Goal: Use online tool/utility: Utilize a website feature to perform a specific function

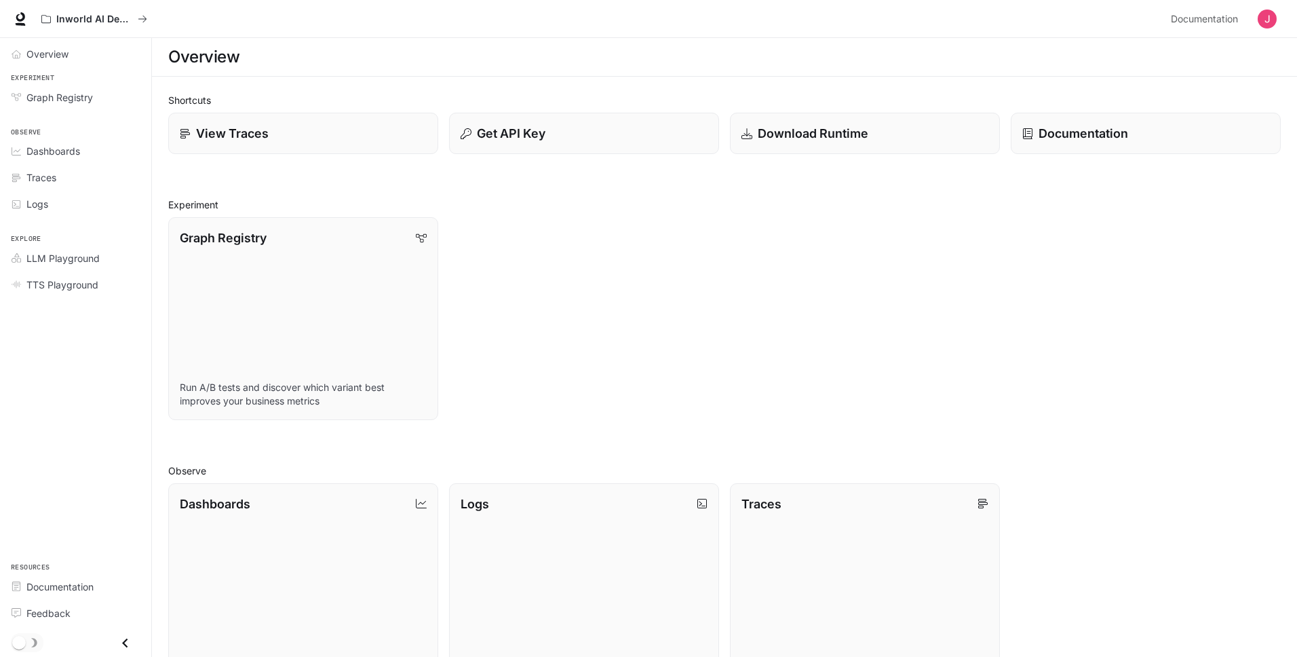
scroll to position [5, 0]
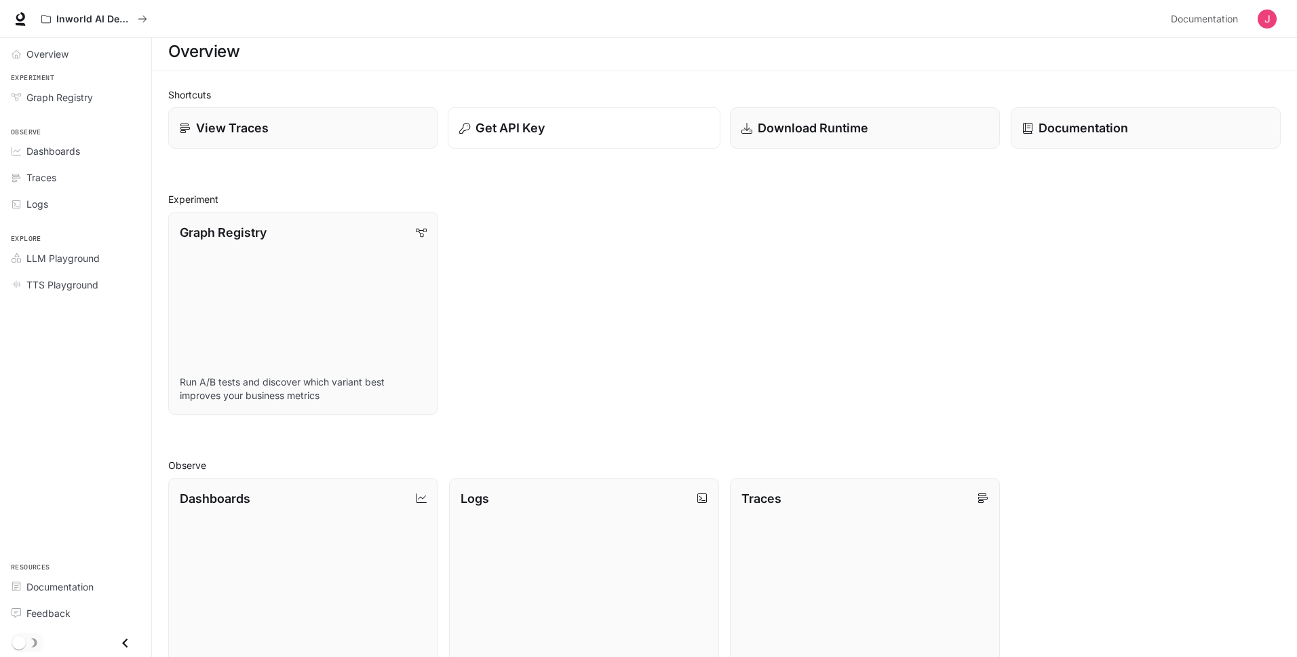
click at [541, 126] on p "Get API Key" at bounding box center [510, 128] width 69 height 18
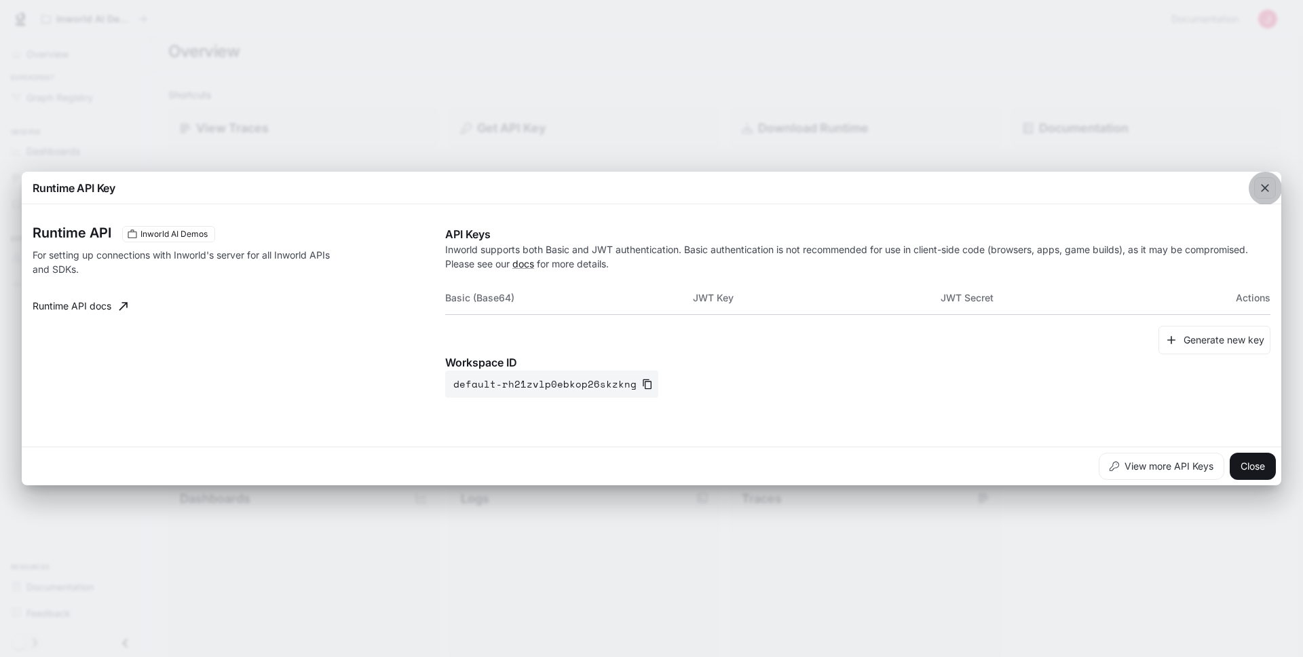
click at [1258, 185] on icon "button" at bounding box center [1265, 188] width 14 height 14
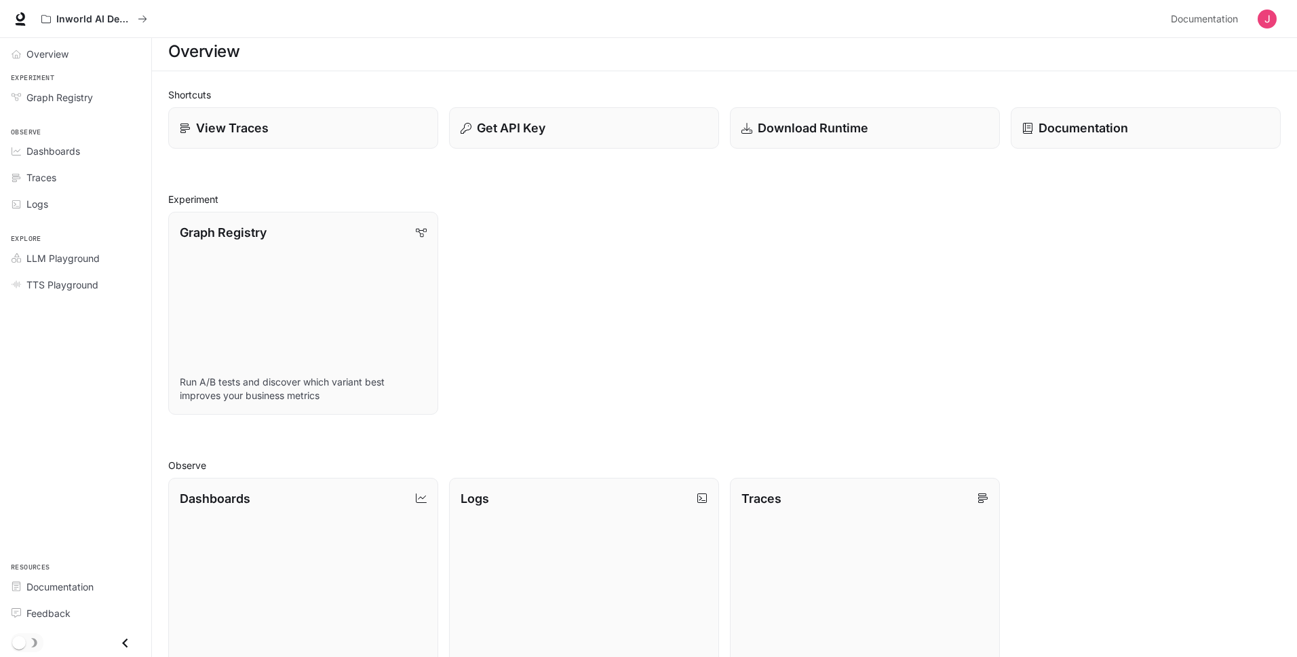
scroll to position [0, 0]
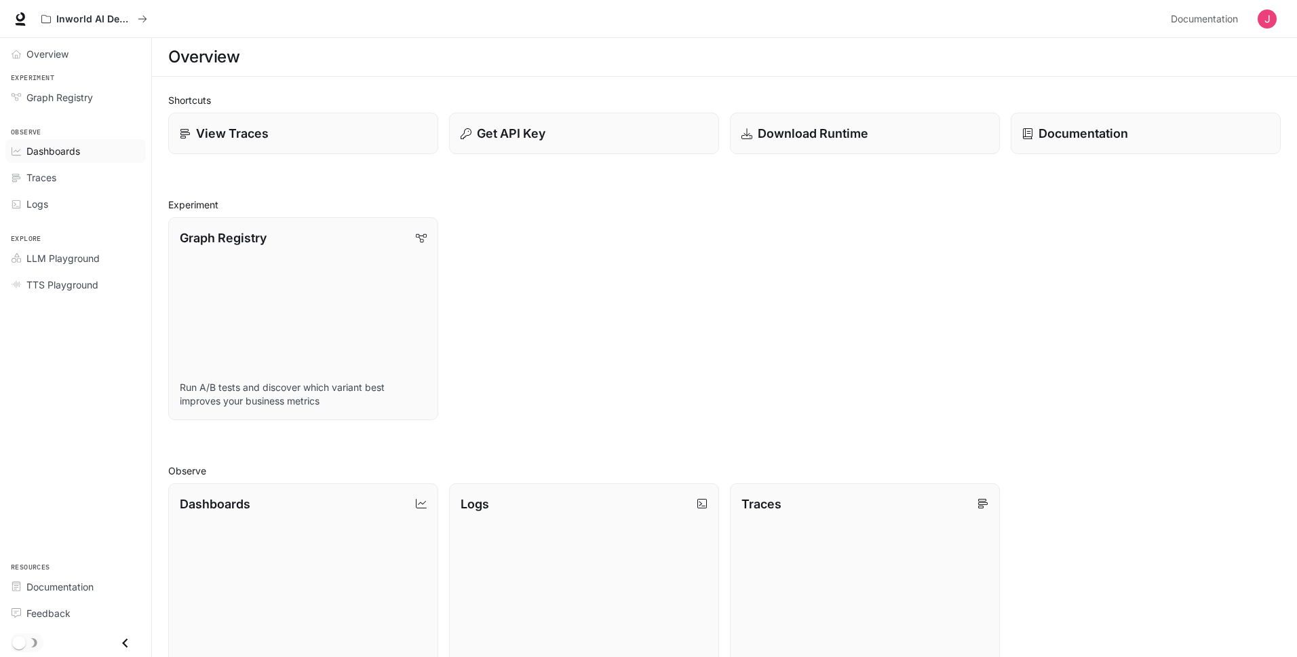
click at [71, 153] on span "Dashboards" at bounding box center [53, 151] width 54 height 14
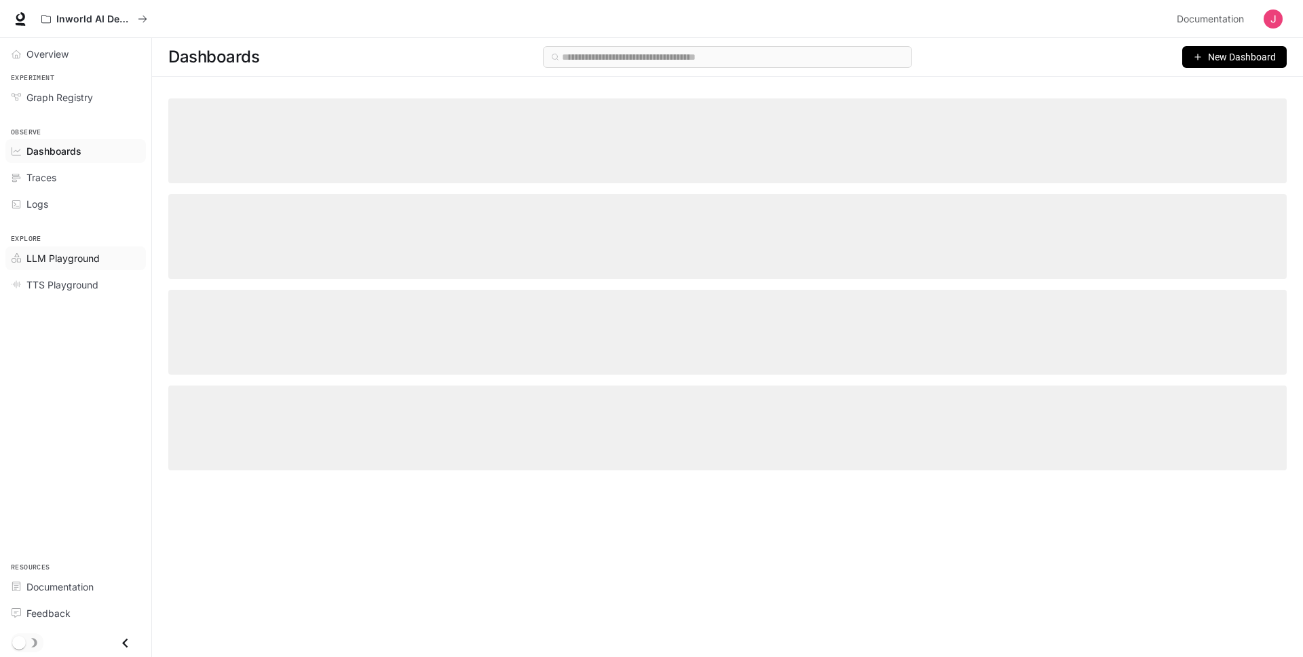
click at [60, 257] on span "LLM Playground" at bounding box center [62, 258] width 73 height 14
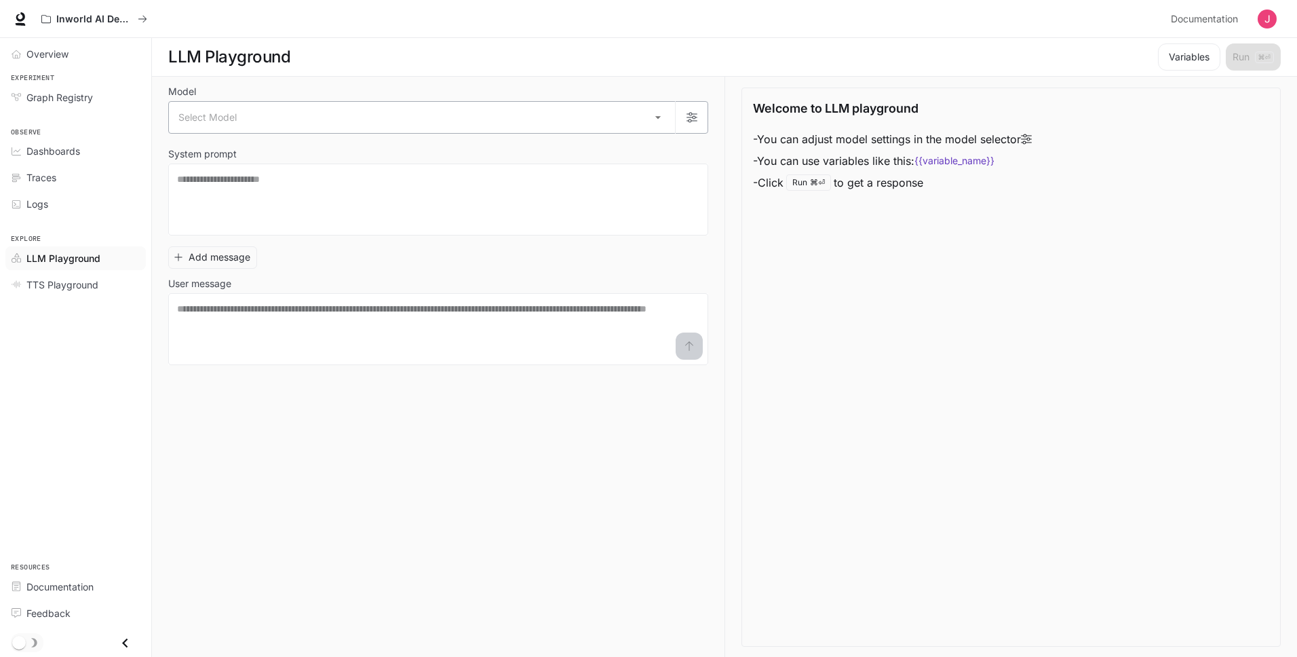
click at [214, 102] on body "Skip to main content Inworld AI Demos Documentation Documentation Portal Overvi…" at bounding box center [648, 328] width 1297 height 657
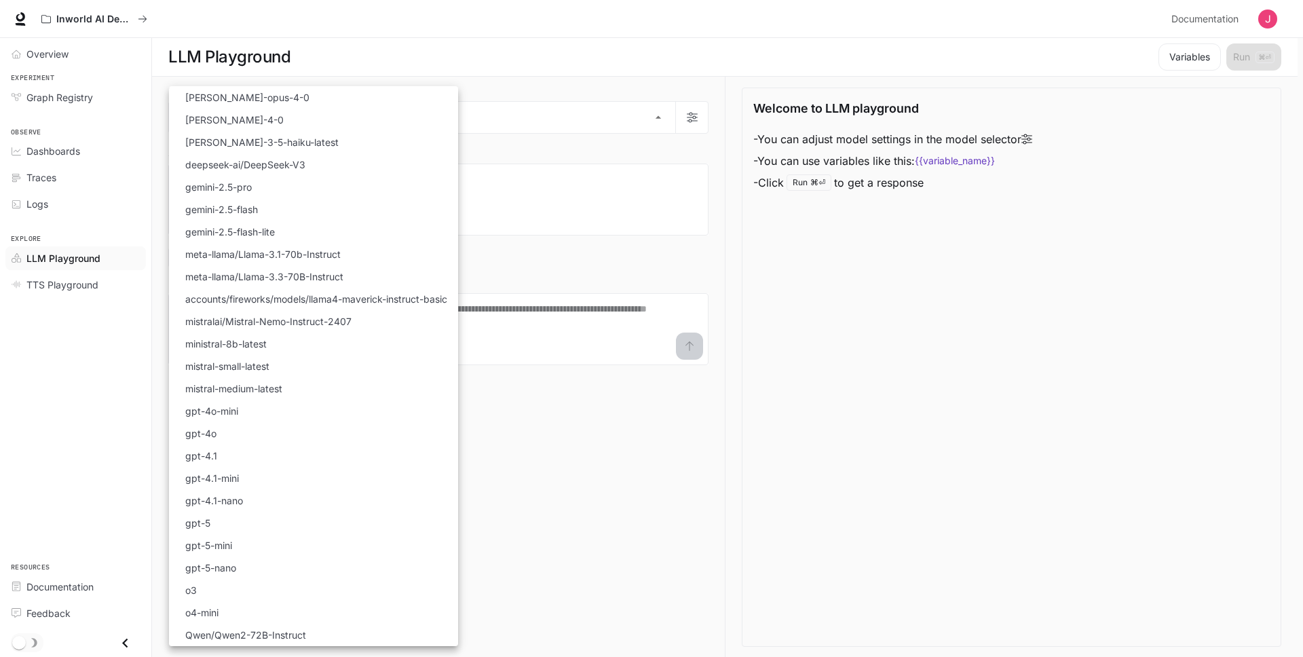
click at [252, 100] on p "[PERSON_NAME]-opus-4-0" at bounding box center [247, 97] width 124 height 14
type input "**********"
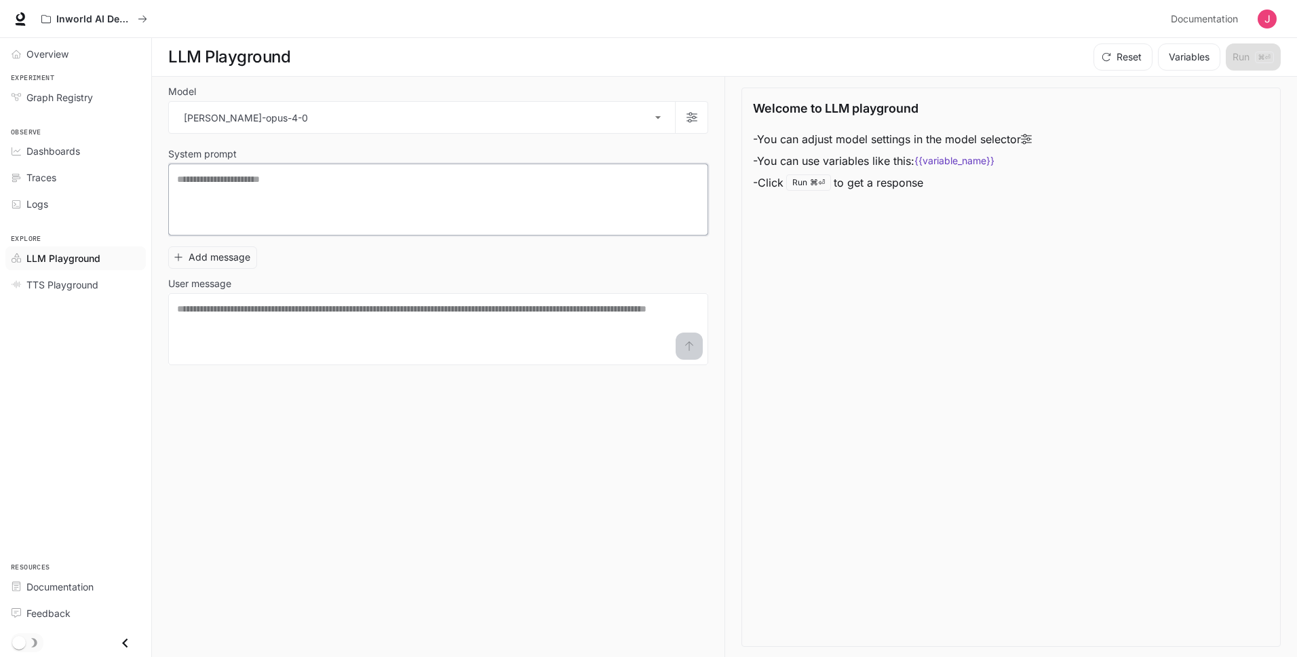
click at [342, 209] on textarea at bounding box center [438, 199] width 522 height 54
type textarea "**********"
click at [316, 295] on div "* ​" at bounding box center [438, 329] width 540 height 72
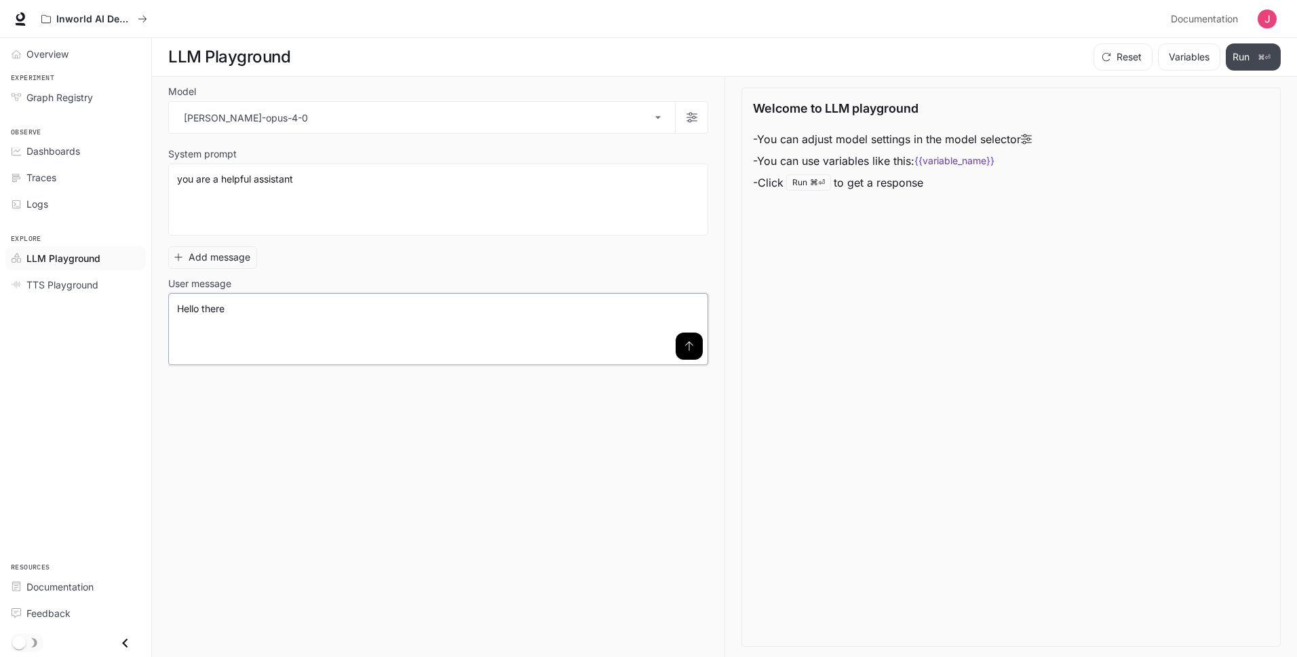
type textarea "**********"
click at [1239, 64] on button "Run ⌘⏎" at bounding box center [1253, 56] width 55 height 27
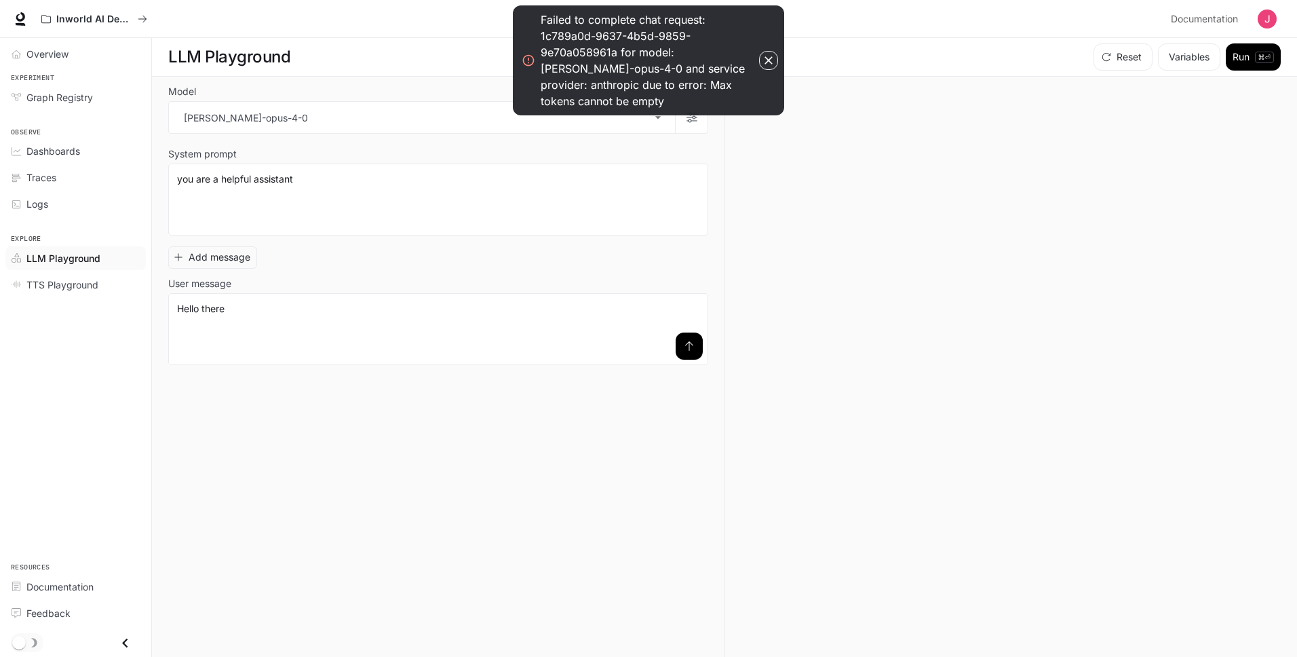
click at [766, 56] on icon "button" at bounding box center [769, 60] width 8 height 8
click at [238, 254] on button "Add message" at bounding box center [212, 257] width 89 height 22
drag, startPoint x: 695, startPoint y: 255, endPoint x: 695, endPoint y: 247, distance: 8.1
click at [694, 255] on icon "button" at bounding box center [696, 257] width 11 height 11
click at [769, 54] on icon "button" at bounding box center [769, 61] width 14 height 14
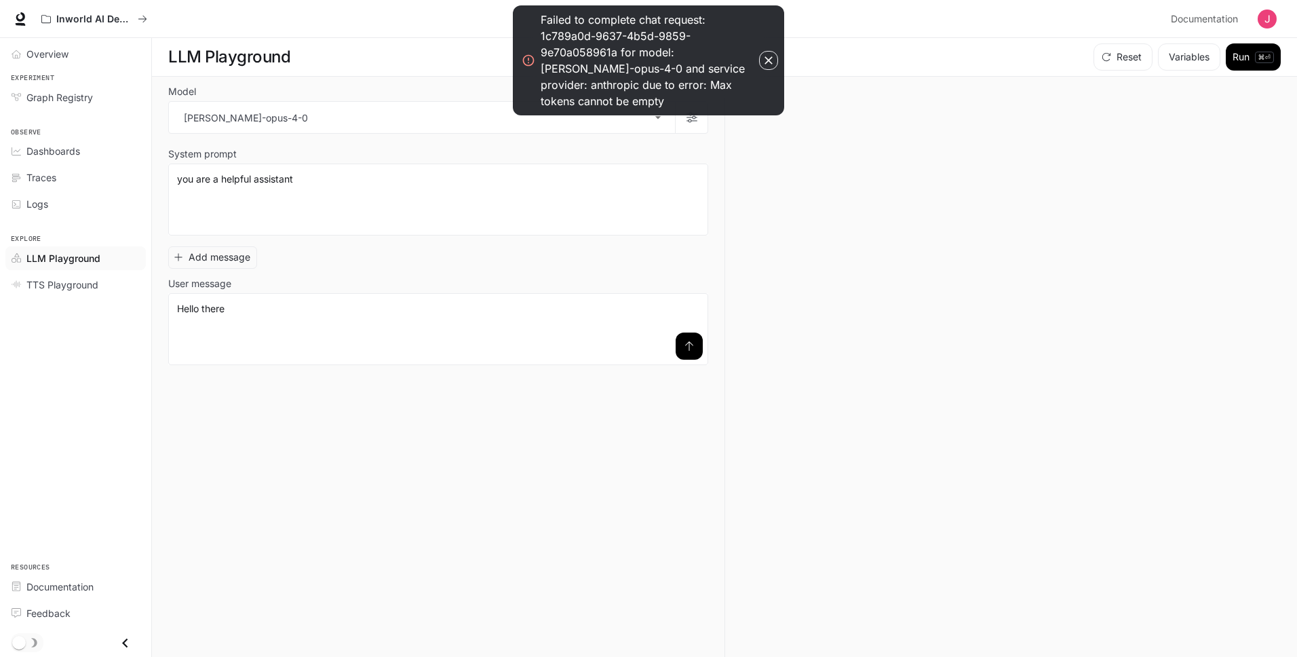
click at [780, 48] on div "Failed to complete chat request: 1c789a0d-9637-4b5d-9859-9e70a058961a for model…" at bounding box center [648, 60] width 271 height 110
click at [769, 54] on icon "button" at bounding box center [769, 61] width 14 height 14
click at [1185, 56] on button "Variables" at bounding box center [1189, 56] width 62 height 27
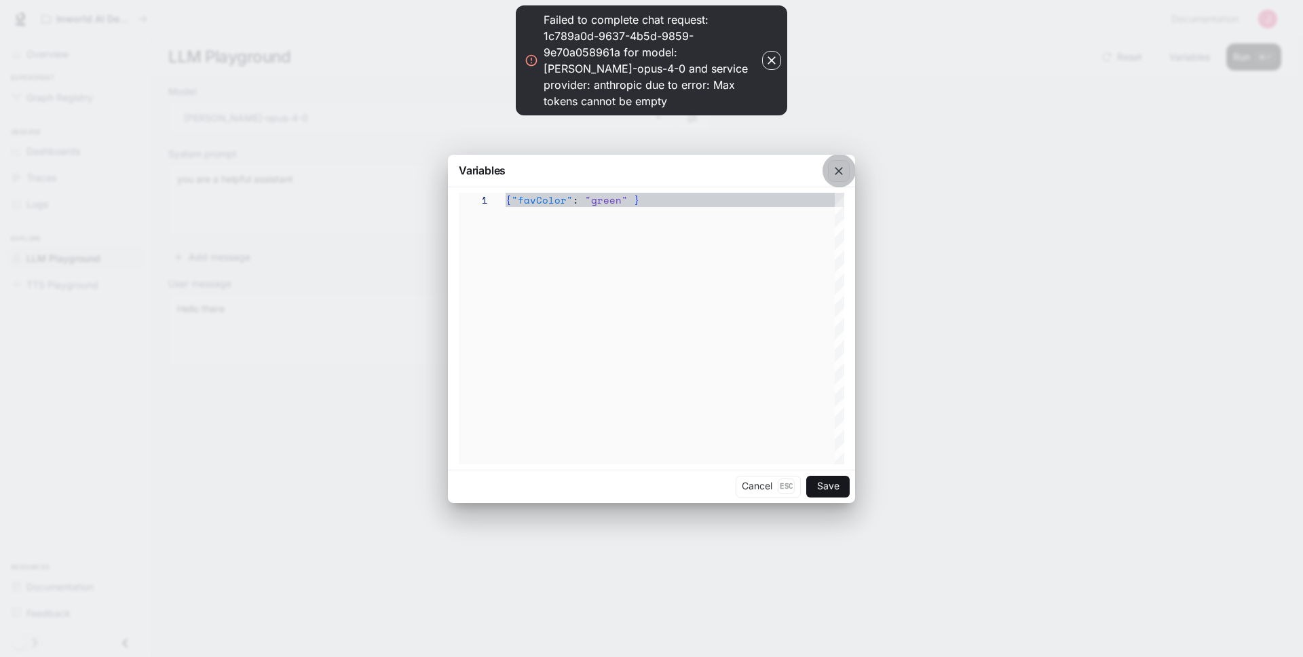
click at [838, 168] on icon "button" at bounding box center [839, 171] width 14 height 14
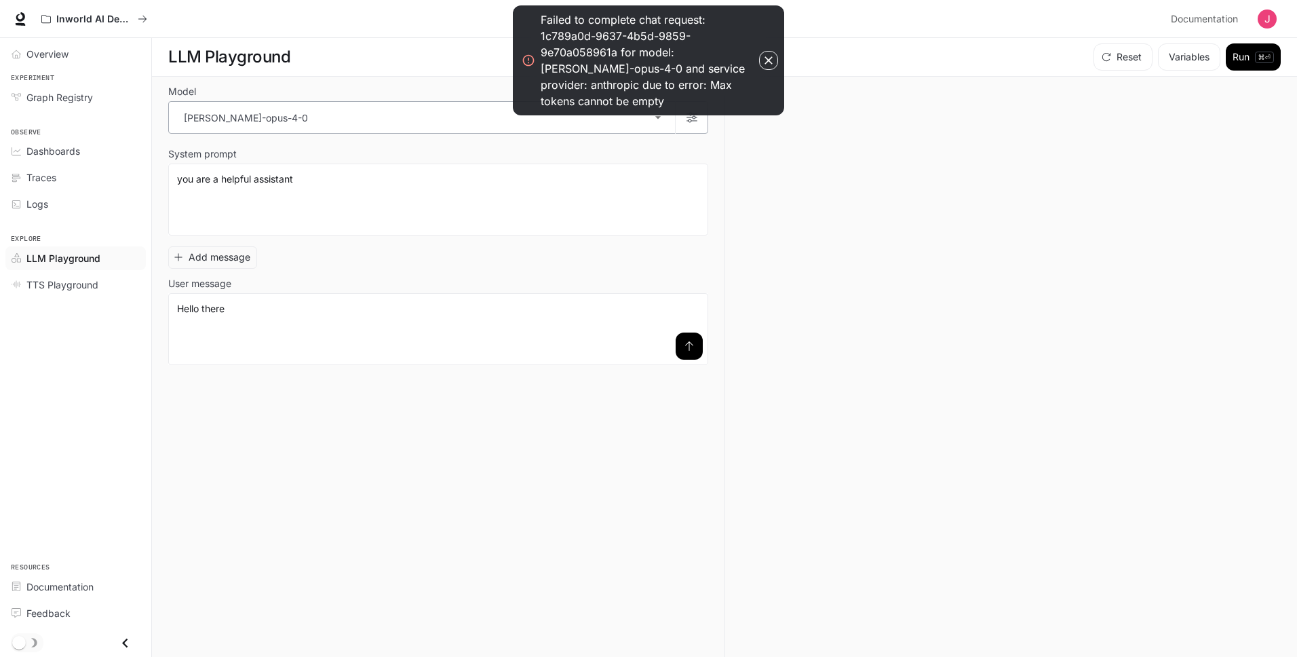
click at [470, 115] on body "**********" at bounding box center [648, 328] width 1297 height 657
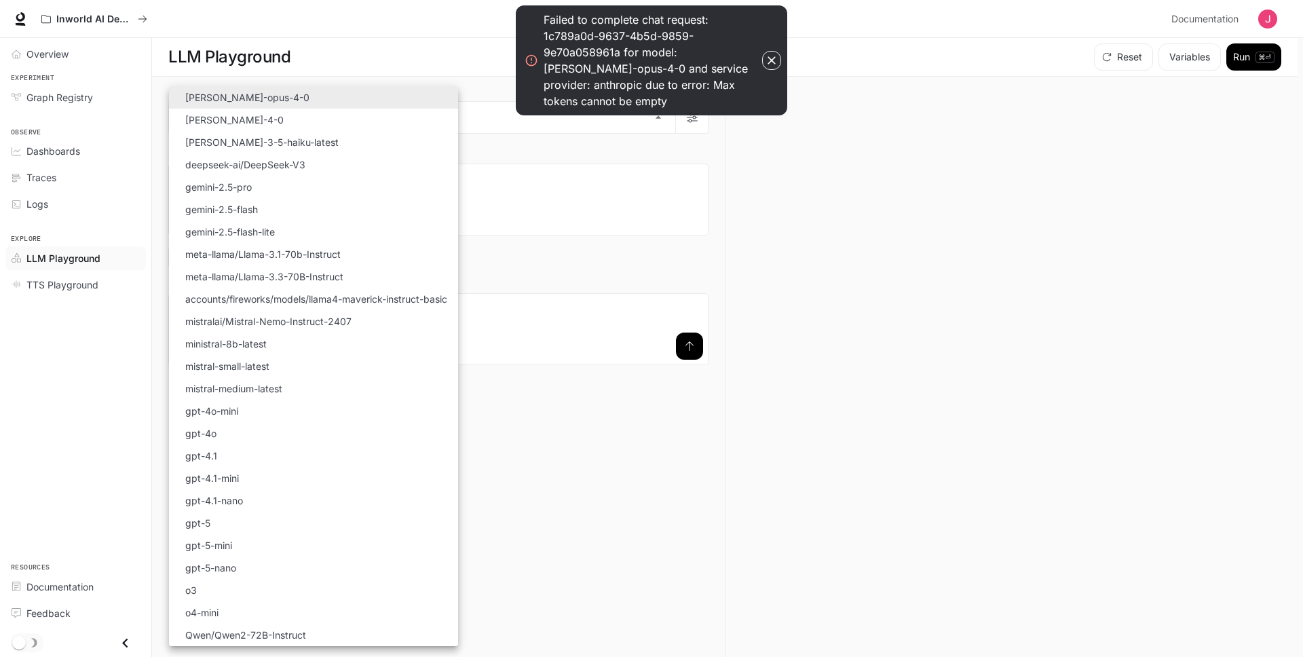
click at [301, 524] on li "gpt-5" at bounding box center [313, 523] width 289 height 22
type input "*****"
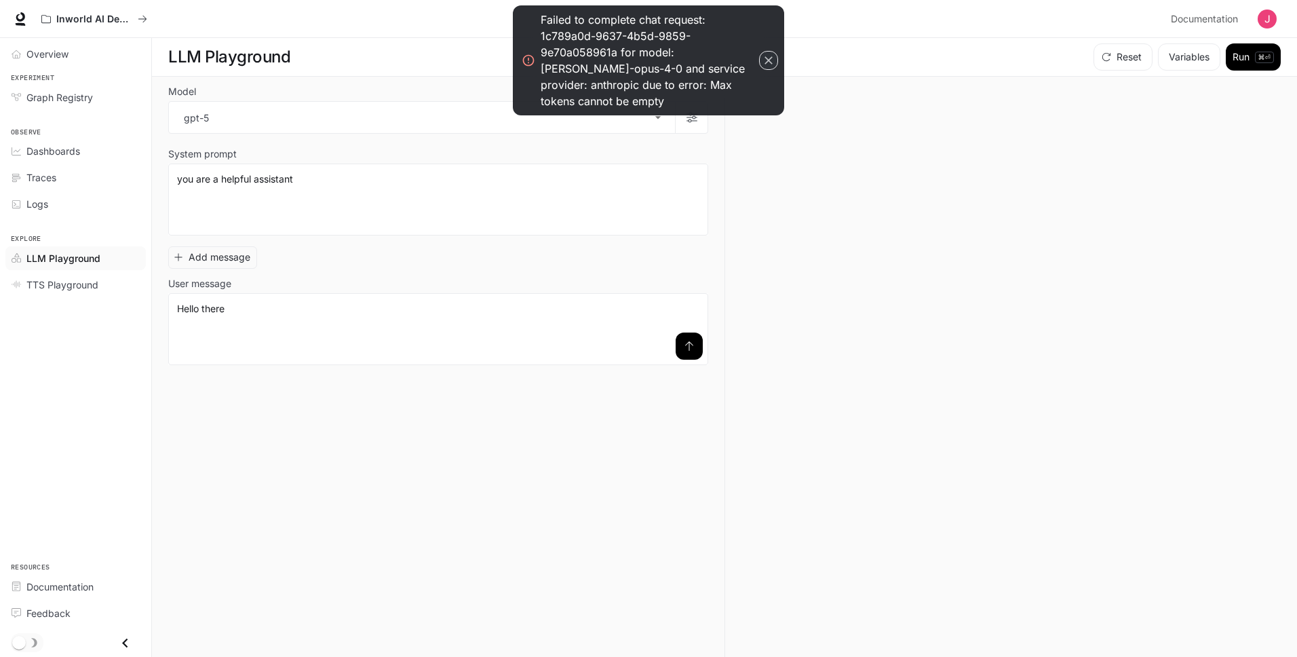
click at [771, 56] on icon "button" at bounding box center [769, 60] width 8 height 8
click at [765, 54] on icon "button" at bounding box center [769, 61] width 14 height 14
drag, startPoint x: 765, startPoint y: 52, endPoint x: 749, endPoint y: 53, distance: 15.6
click at [755, 53] on div "Failed to complete chat request: 1c789a0d-9637-4b5d-9859-9e70a058961a for model…" at bounding box center [648, 60] width 271 height 110
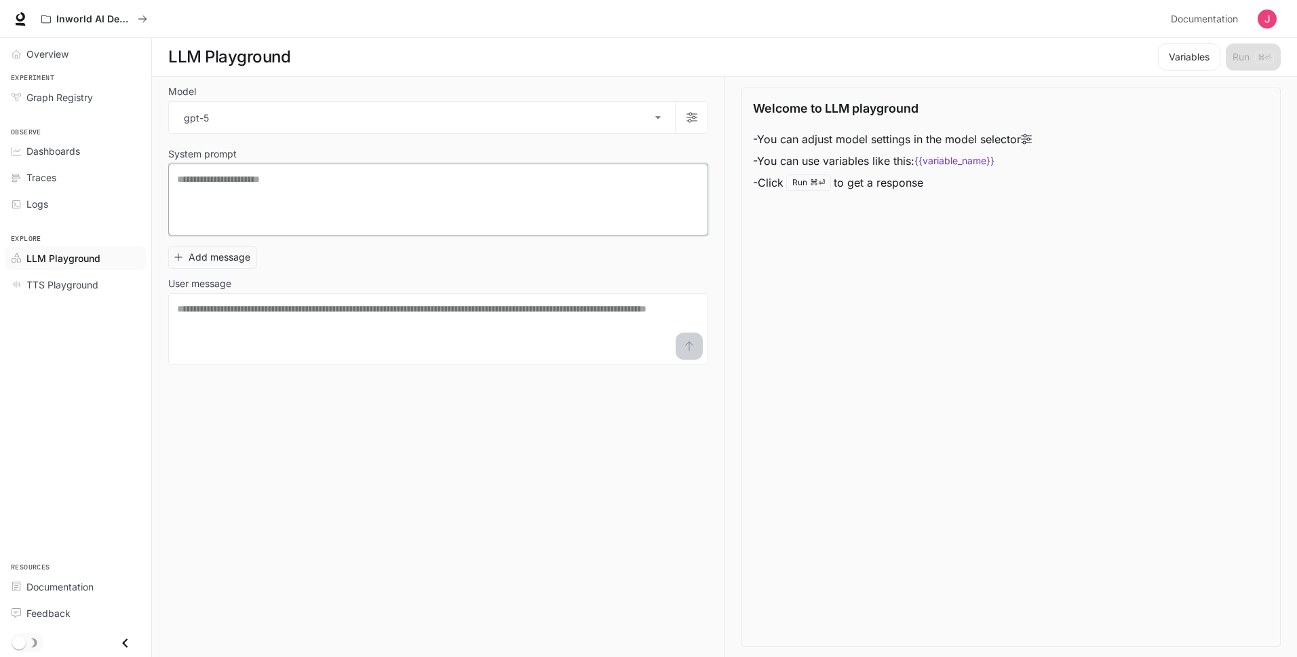
click at [577, 191] on textarea at bounding box center [438, 199] width 522 height 54
type textarea "**********"
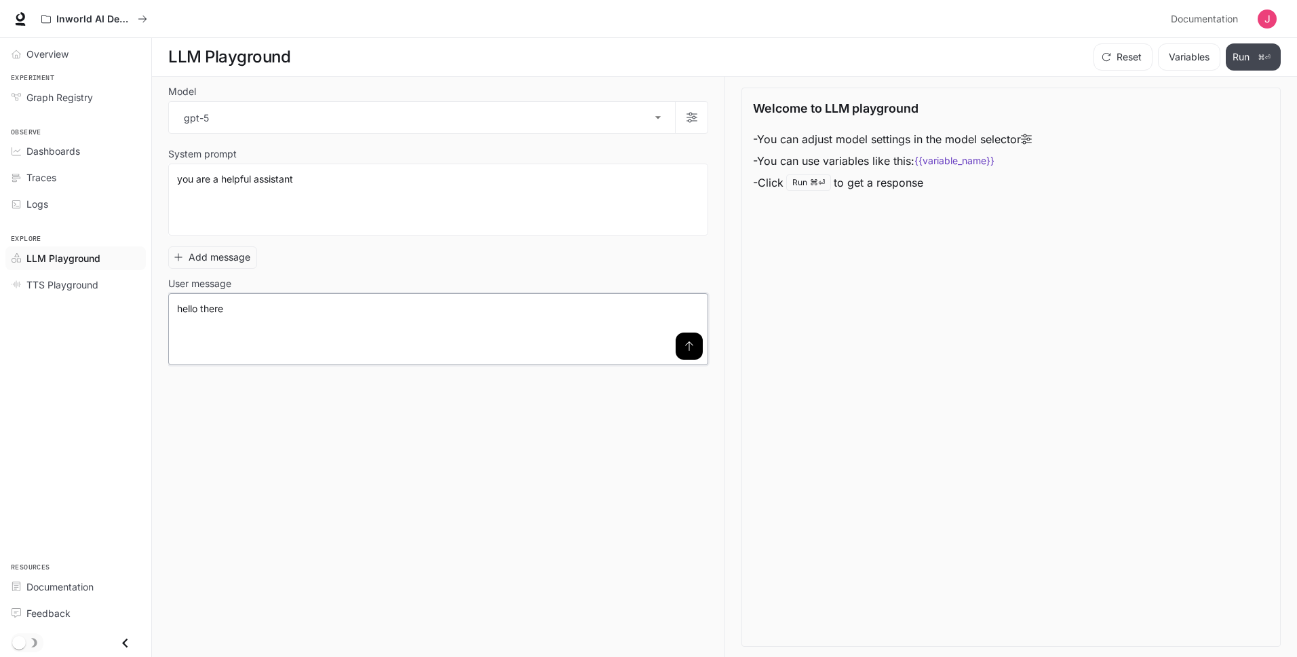
type textarea "**********"
click at [1257, 52] on p "⌘⏎" at bounding box center [1264, 58] width 19 height 12
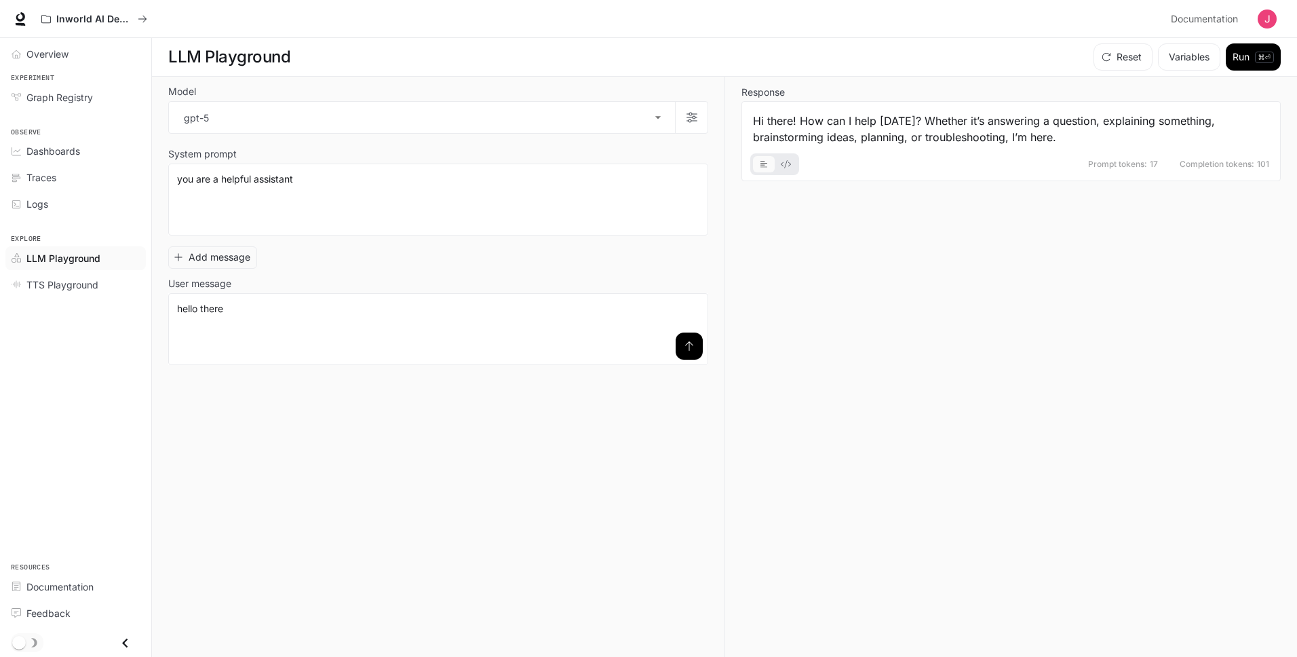
click at [787, 166] on icon "basic tabs example" at bounding box center [786, 164] width 10 height 8
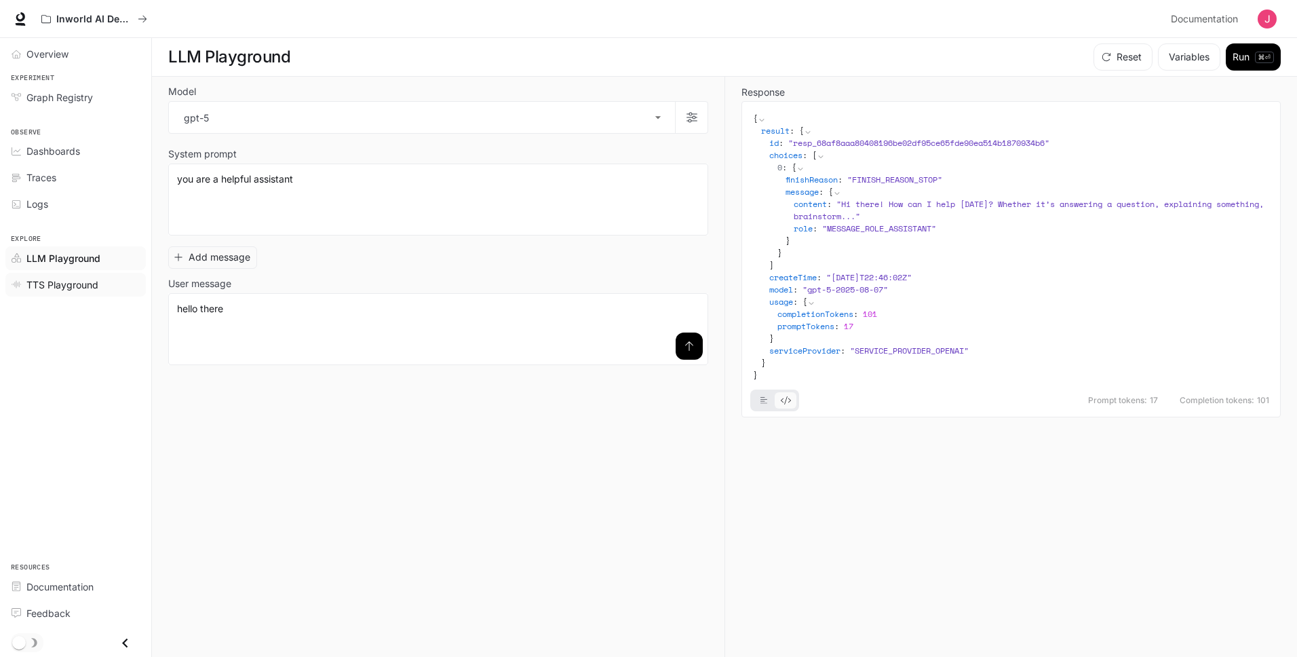
click at [56, 293] on link "TTS Playground" at bounding box center [75, 285] width 140 height 24
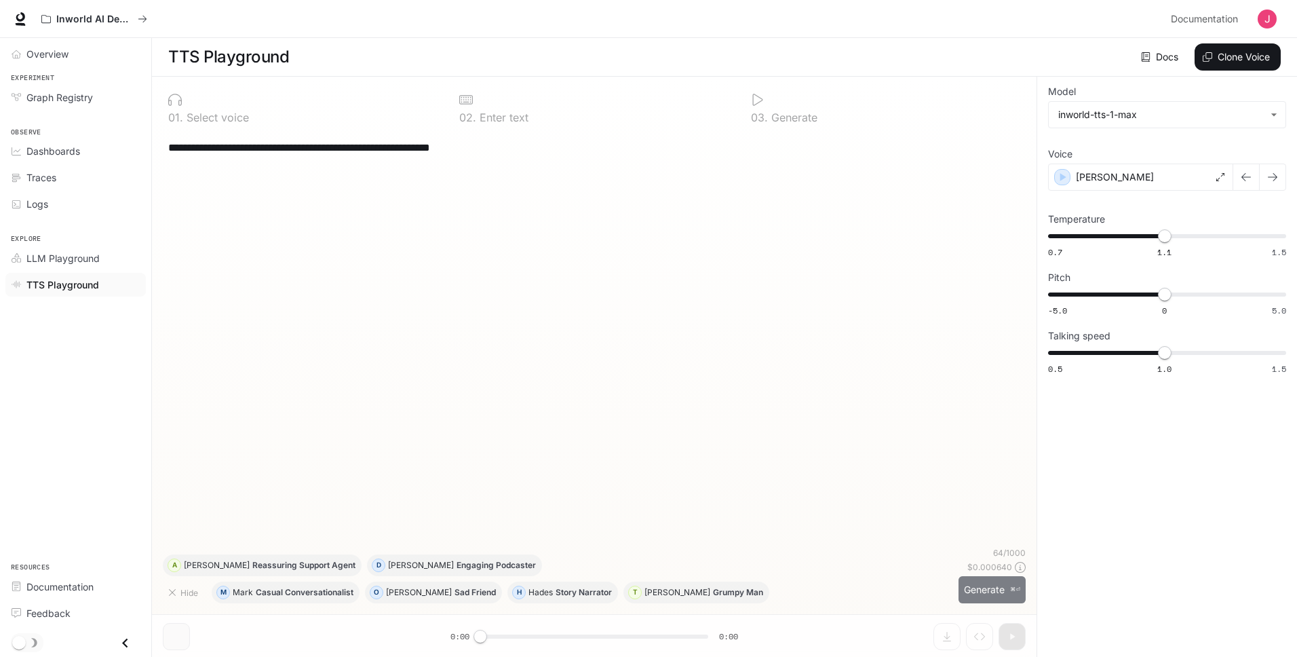
click at [983, 581] on button "Generate ⌘⏎" at bounding box center [992, 590] width 67 height 28
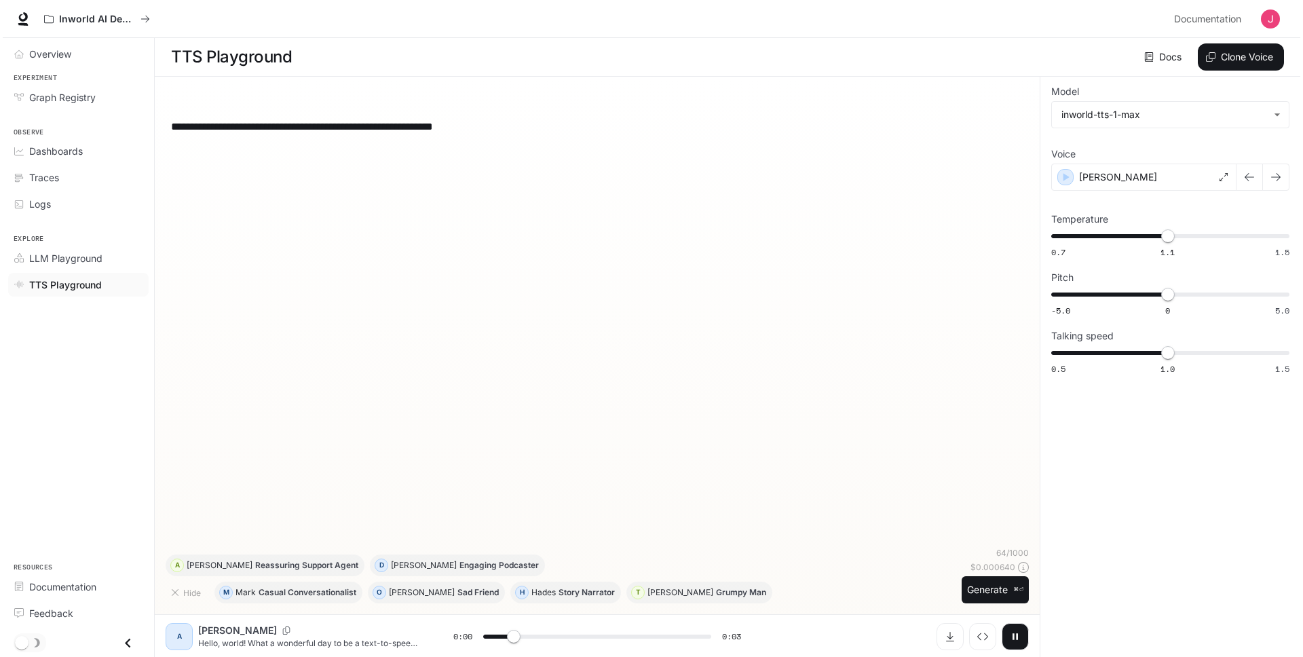
scroll to position [1, 0]
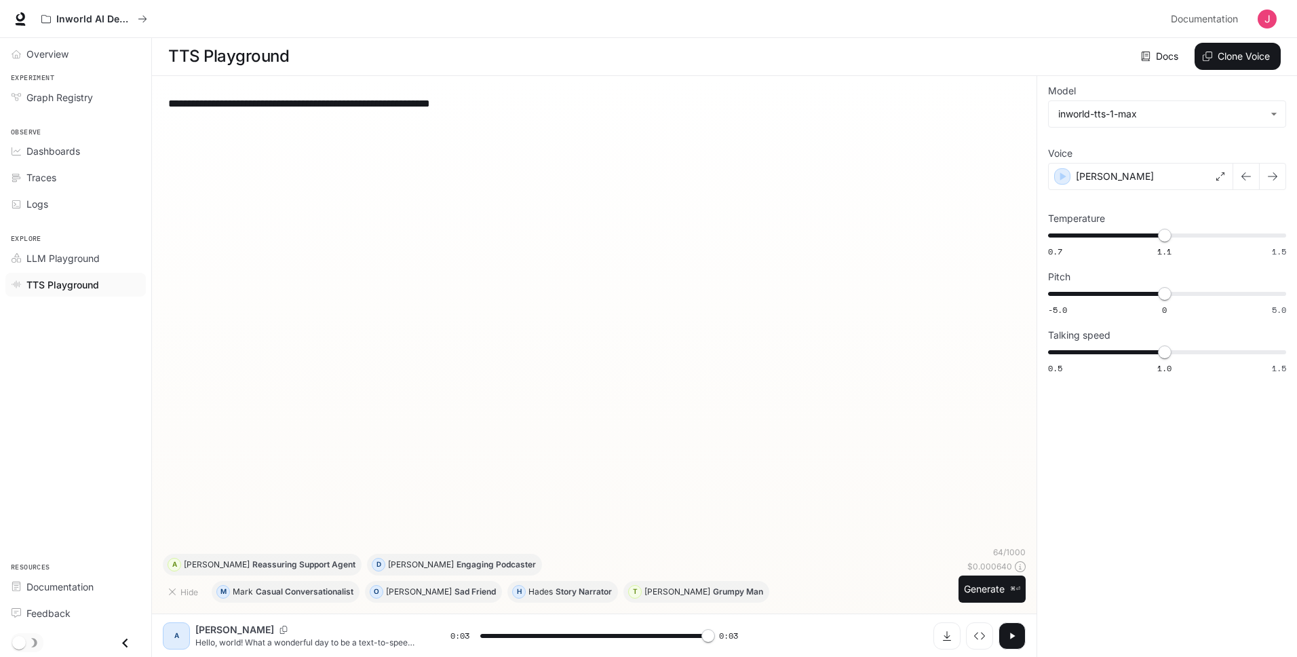
type input "*"
click at [1230, 49] on button "Clone Voice" at bounding box center [1238, 56] width 86 height 27
